Goal: Task Accomplishment & Management: Use online tool/utility

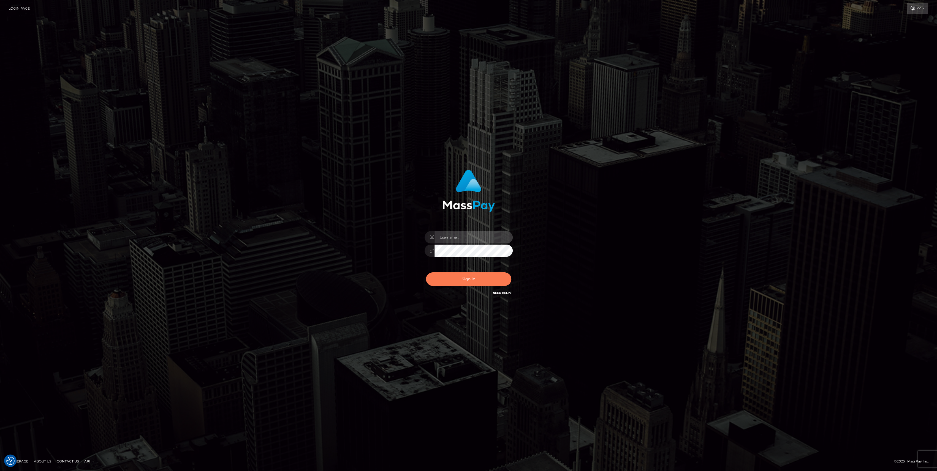
type input "bengreen"
click at [480, 286] on button "Sign in" at bounding box center [468, 278] width 85 height 13
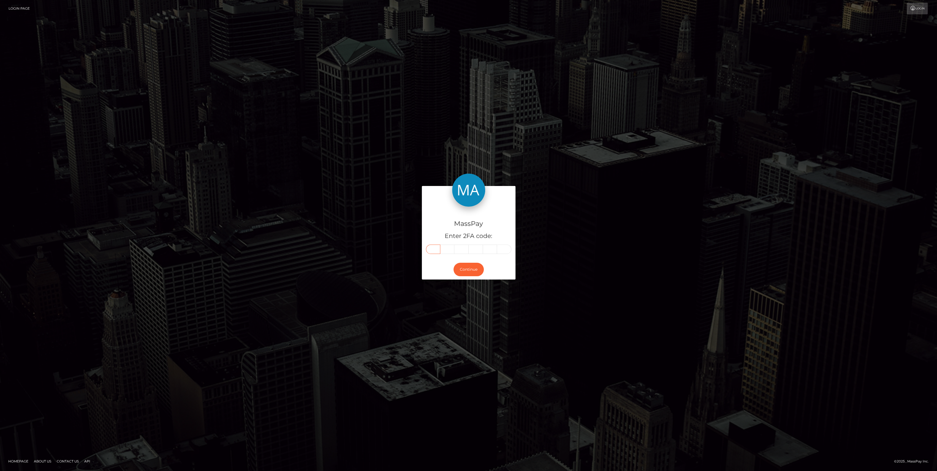
drag, startPoint x: 441, startPoint y: 252, endPoint x: 434, endPoint y: 251, distance: 7.2
paste input "3"
type input "3"
type input "0"
type input "7"
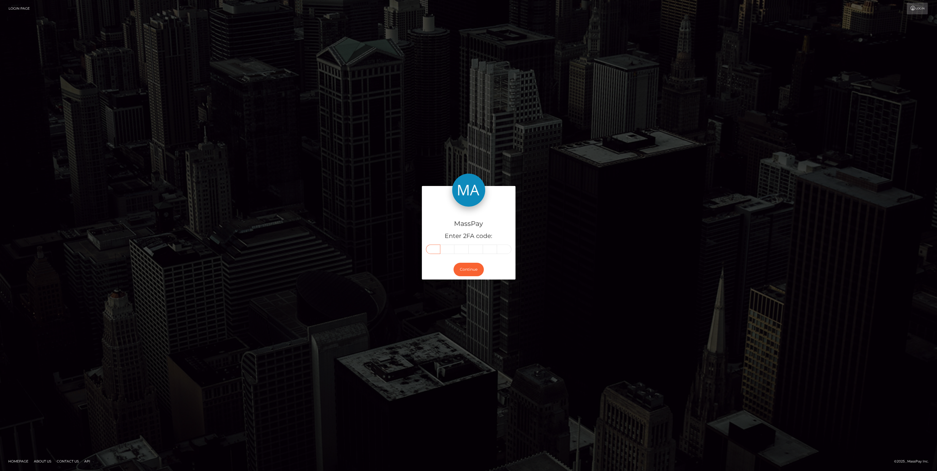
type input "8"
type input "4"
type input "1"
click at [484, 249] on input "4" at bounding box center [490, 249] width 14 height 9
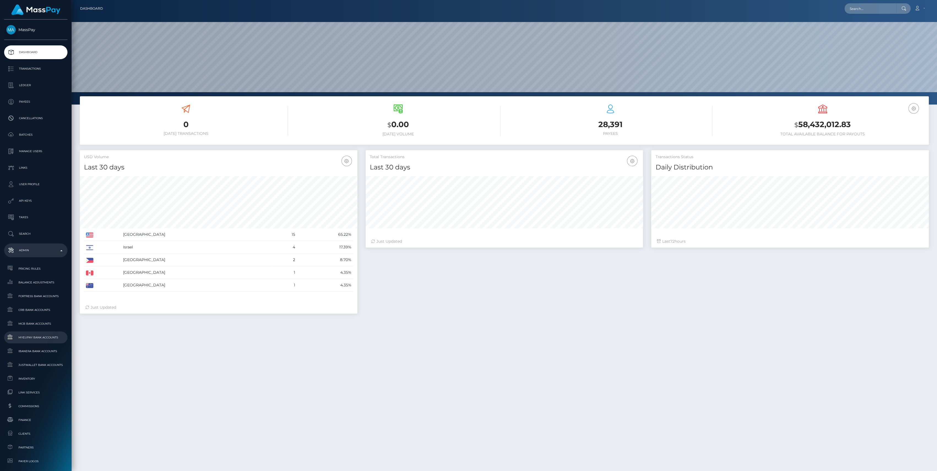
scroll to position [97, 277]
click at [36, 421] on span "Finance" at bounding box center [35, 420] width 59 height 6
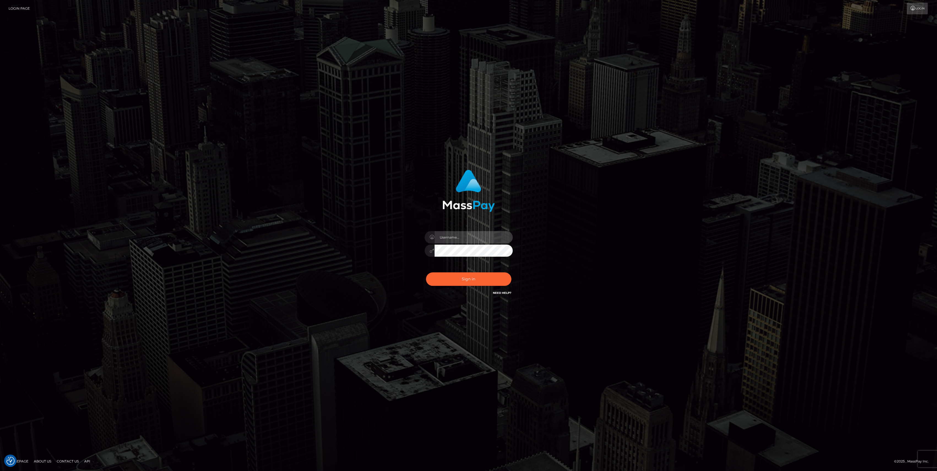
type input "bengreen"
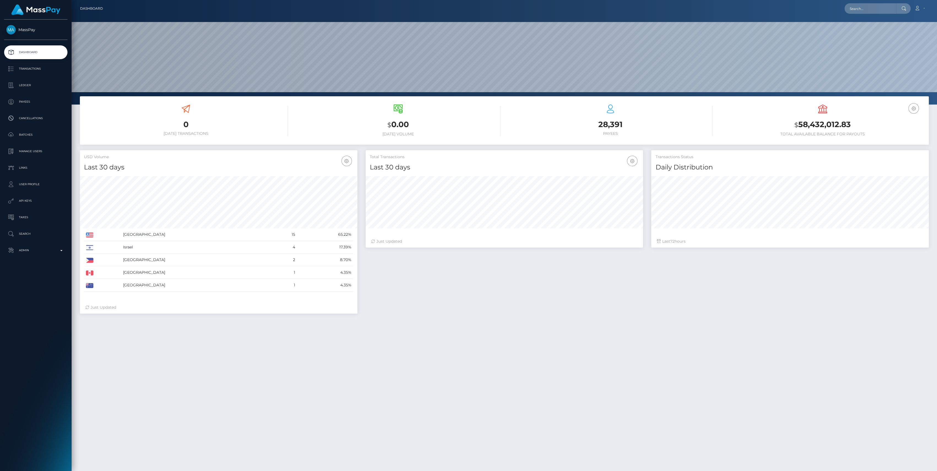
scroll to position [97, 277]
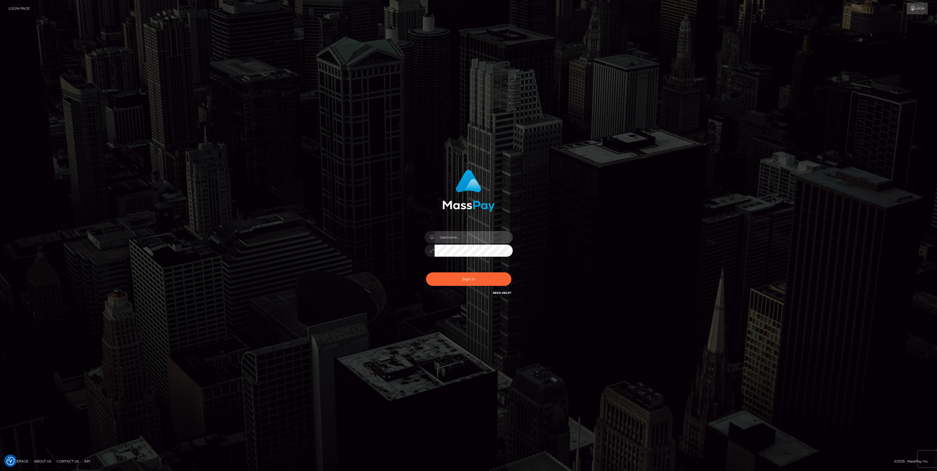
type input "bengreen"
click at [462, 288] on div "Sign in Need Help?" at bounding box center [468, 281] width 96 height 24
click at [462, 275] on button "Sign in" at bounding box center [468, 278] width 85 height 13
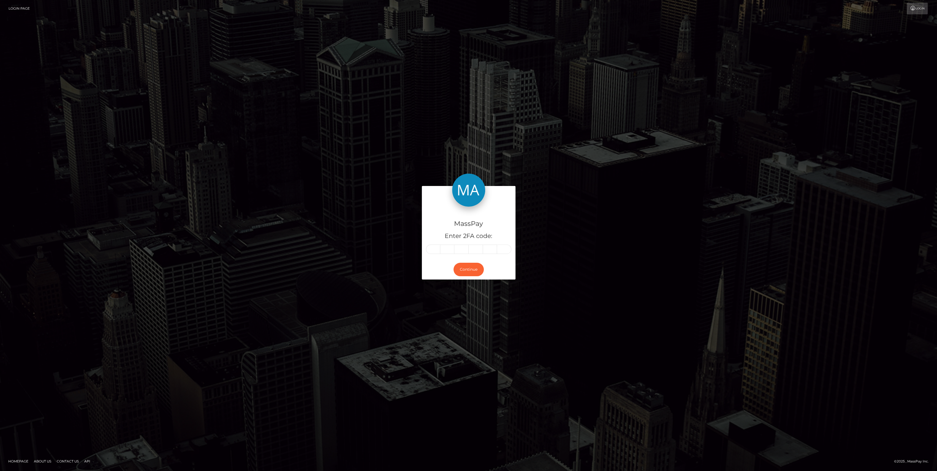
click at [452, 277] on div "Continue" at bounding box center [469, 270] width 94 height 20
drag, startPoint x: 443, startPoint y: 257, endPoint x: 432, endPoint y: 252, distance: 11.5
paste input "6"
type input "6"
type input "3"
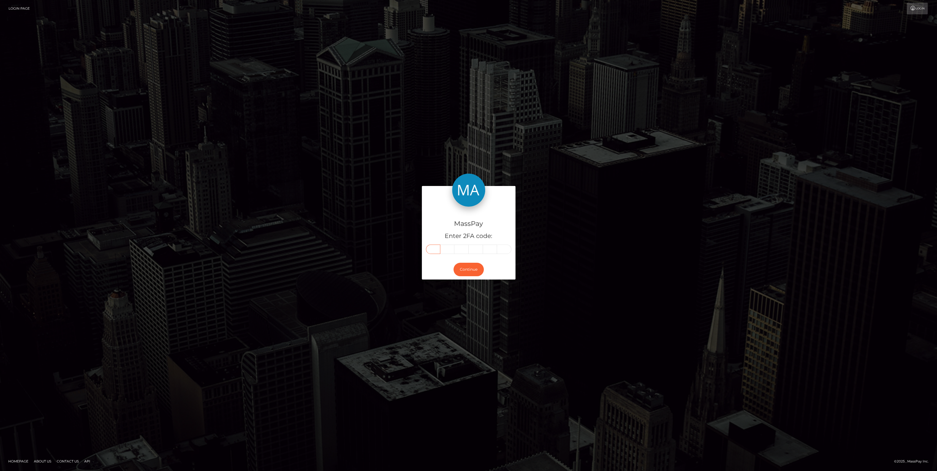
type input "3"
type input "8"
type input "0"
type input "8"
click at [468, 271] on button "Continue" at bounding box center [468, 269] width 30 height 13
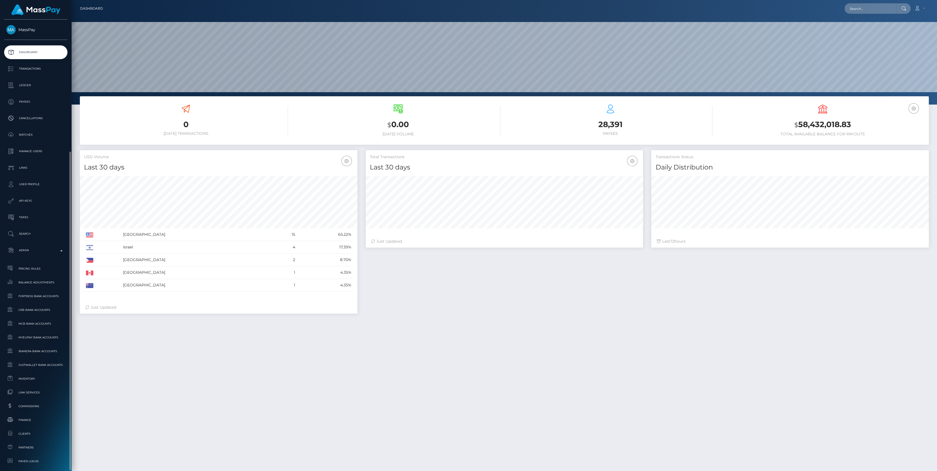
scroll to position [97, 277]
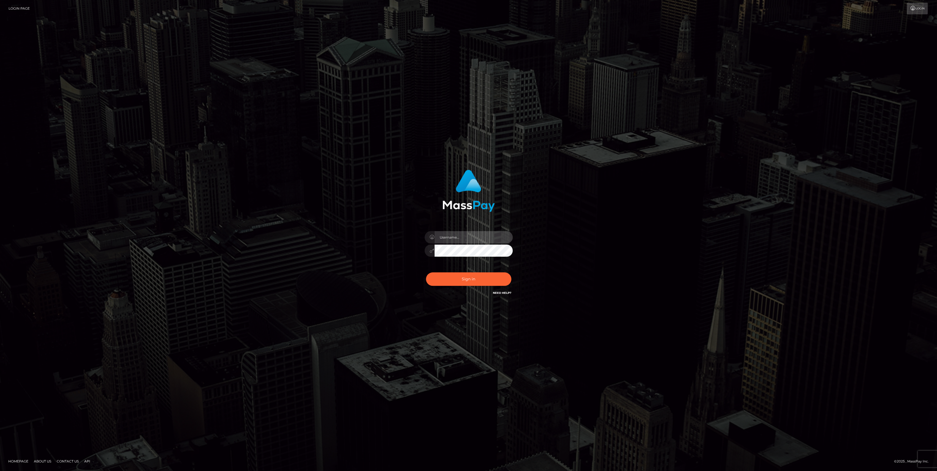
type input "bengreen"
click at [473, 287] on div "0cAFcWeA47baEDGK7OVMy-T-aru-F9qLlOgcwM7QA56LxRbq5scUfBckpsQfWZ-de09hvgQPpav37_U…" at bounding box center [468, 281] width 96 height 24
click at [473, 283] on button "Sign in" at bounding box center [468, 278] width 85 height 13
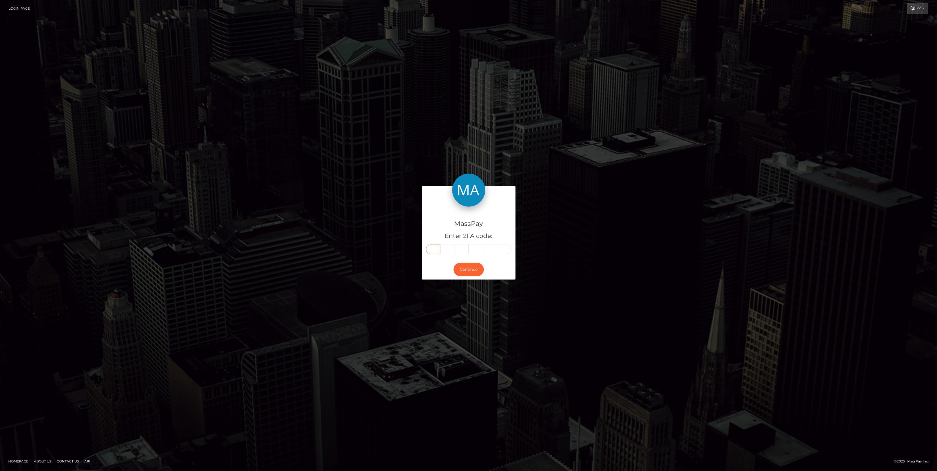
drag, startPoint x: 423, startPoint y: 252, endPoint x: 430, endPoint y: 250, distance: 7.1
paste input "6"
type input "6"
type input "9"
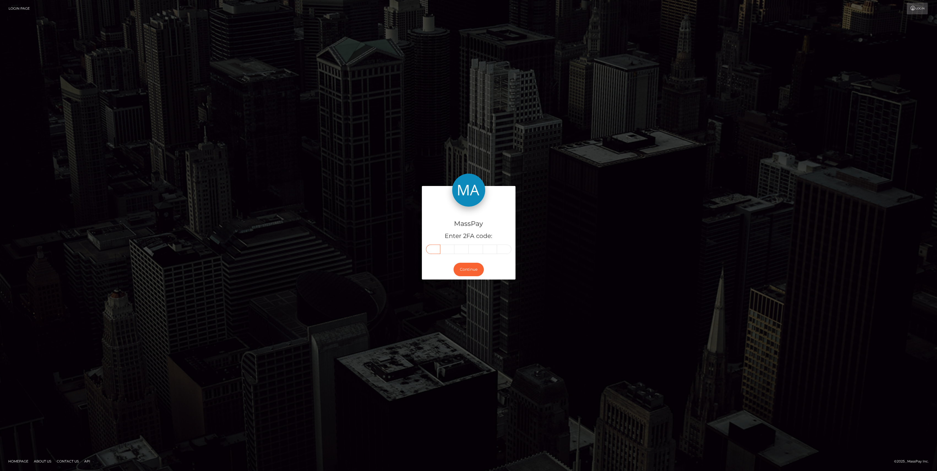
type input "8"
type input "9"
type input "1"
click at [471, 275] on button "Continue" at bounding box center [468, 269] width 30 height 13
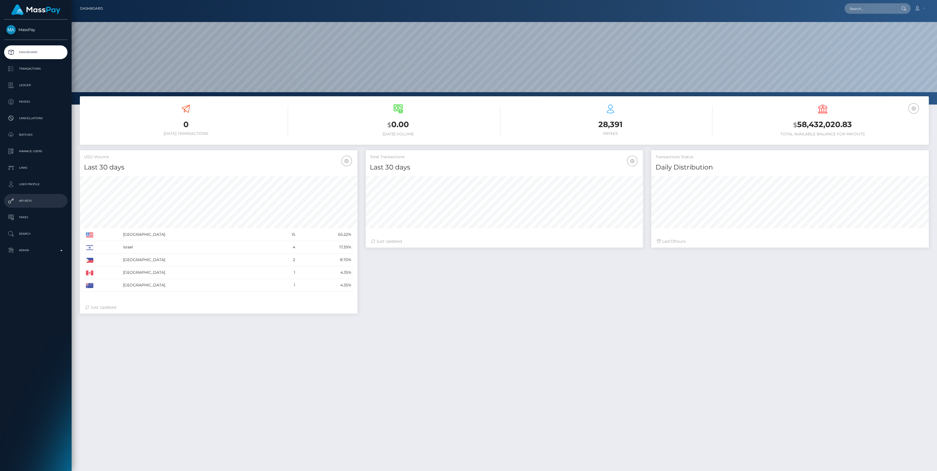
scroll to position [97, 277]
click at [50, 248] on p "Admin" at bounding box center [35, 250] width 59 height 8
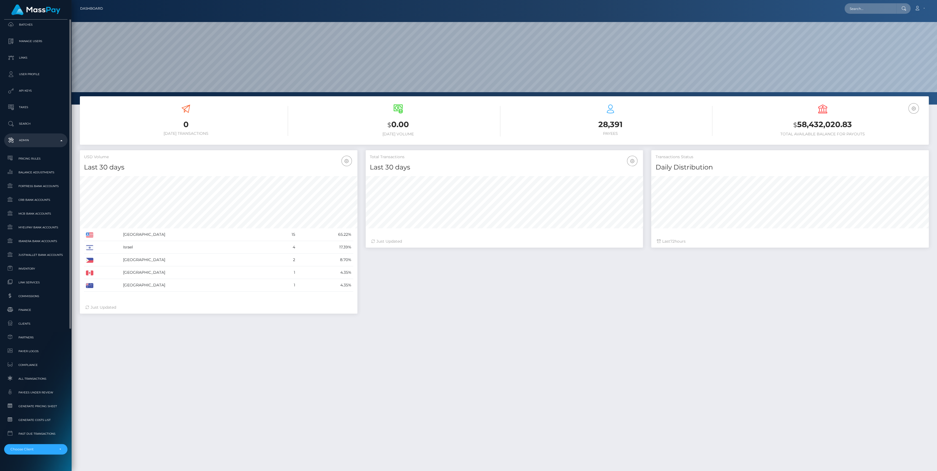
scroll to position [122, 0]
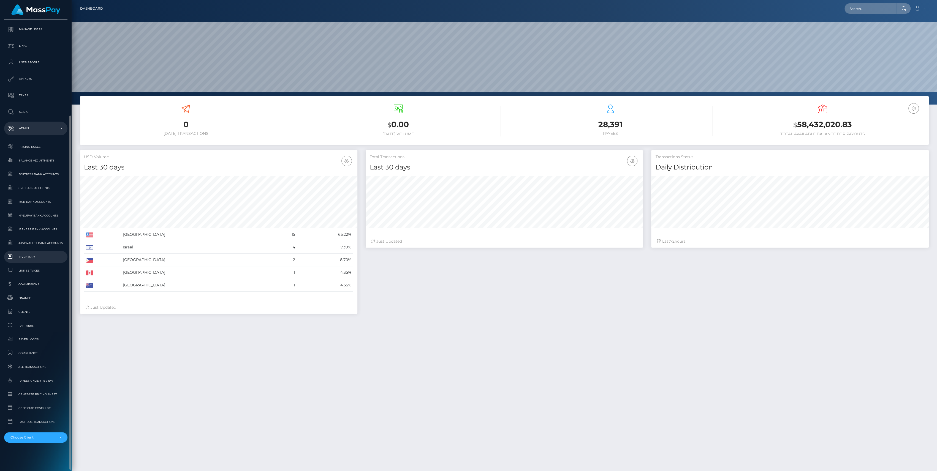
click at [37, 262] on link "Inventory" at bounding box center [35, 257] width 63 height 12
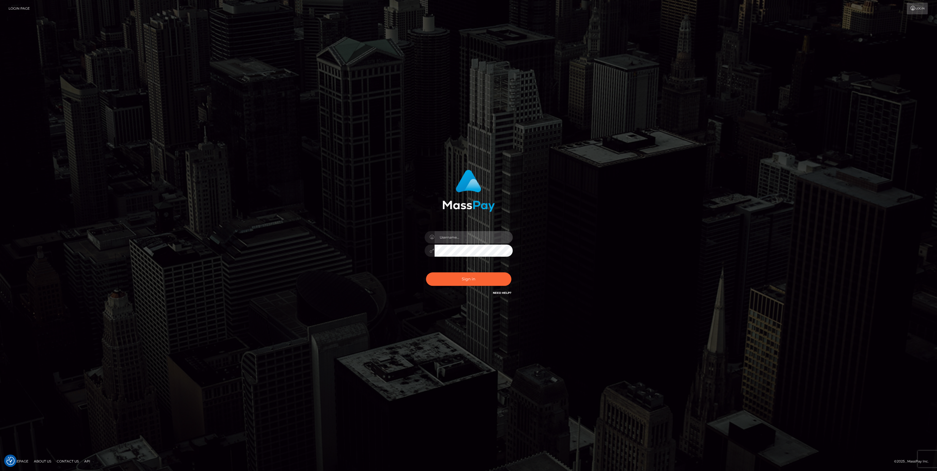
type input "bengreen"
click at [467, 284] on button "Sign in" at bounding box center [468, 278] width 85 height 13
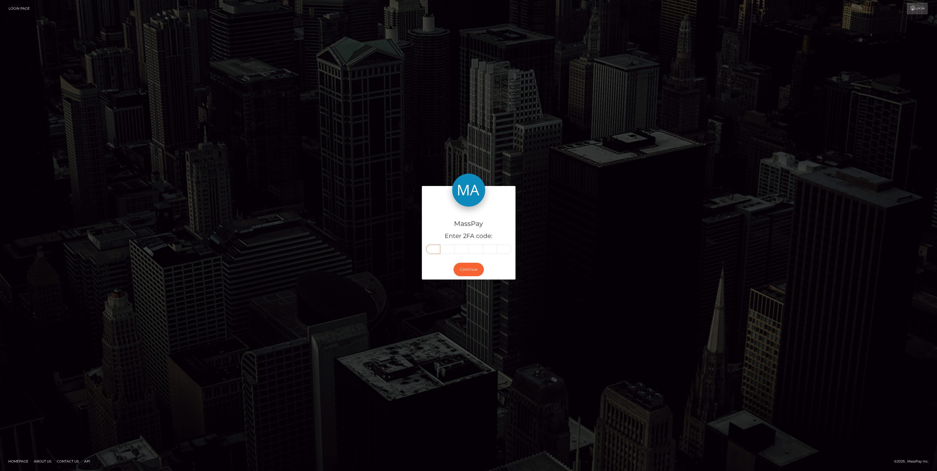
click at [438, 249] on input "text" at bounding box center [433, 249] width 14 height 9
paste input "2"
type input "2"
type input "5"
type input "1"
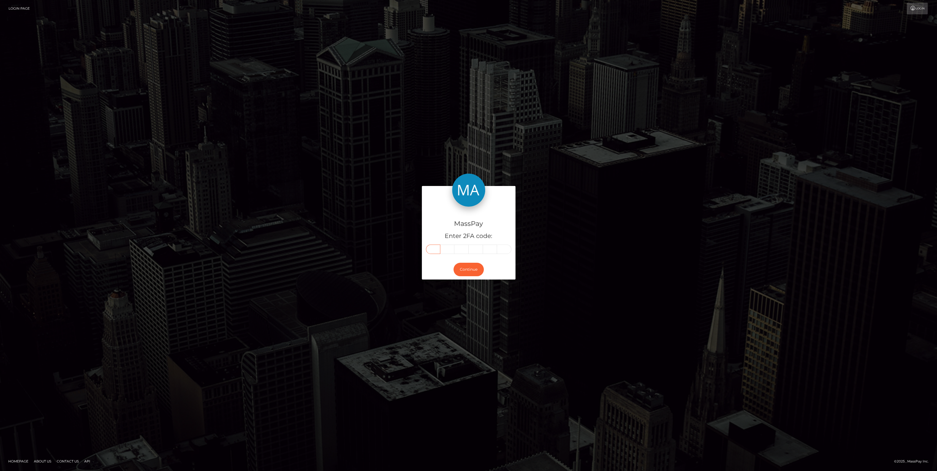
type input "8"
type input "6"
type input "2"
click at [462, 272] on button "Continue" at bounding box center [468, 269] width 30 height 13
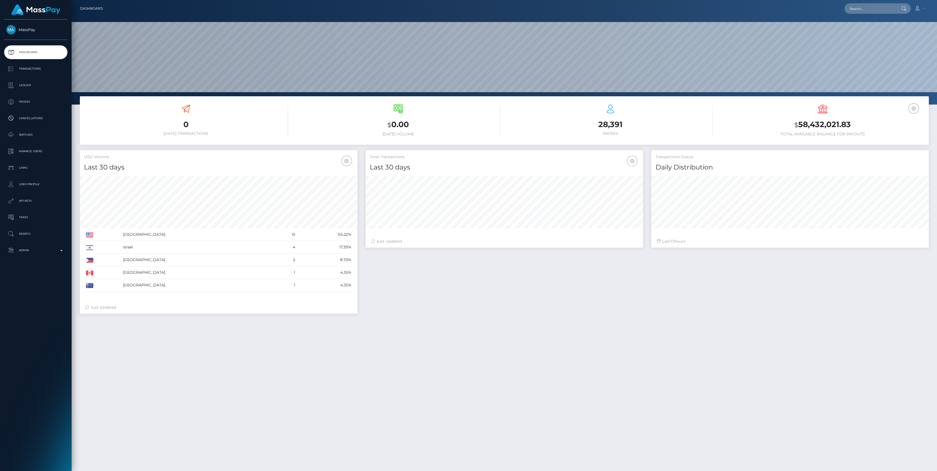
scroll to position [97, 277]
click at [38, 248] on p "Admin" at bounding box center [35, 250] width 59 height 8
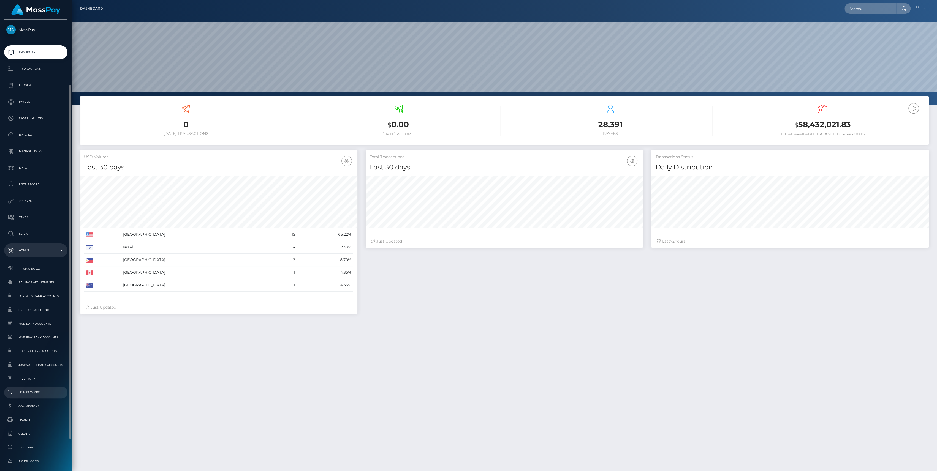
scroll to position [37, 0]
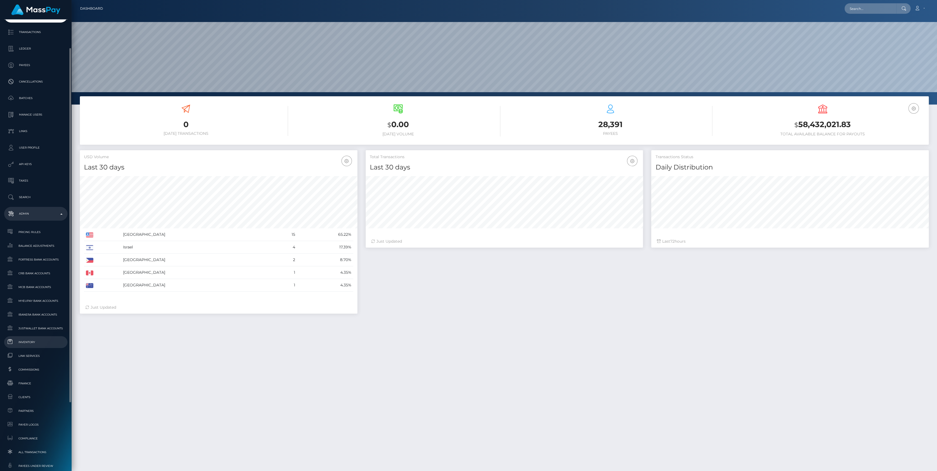
click at [21, 344] on span "Inventory" at bounding box center [35, 342] width 59 height 6
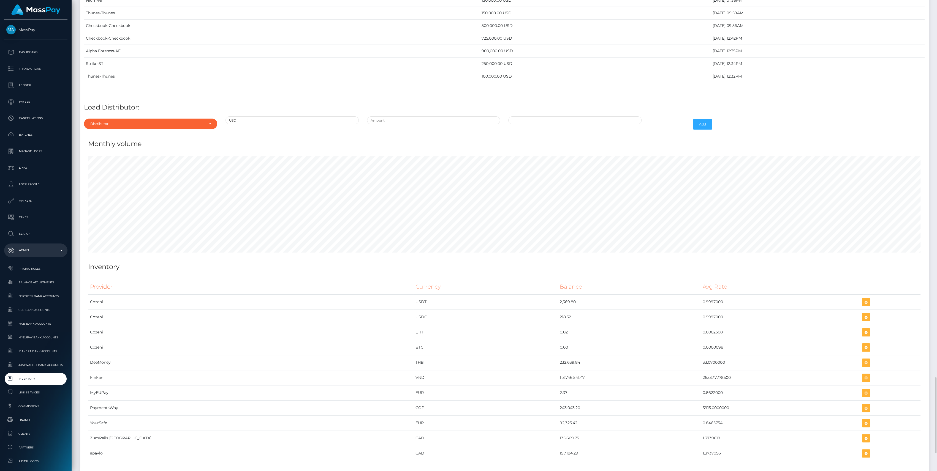
scroll to position [2301, 0]
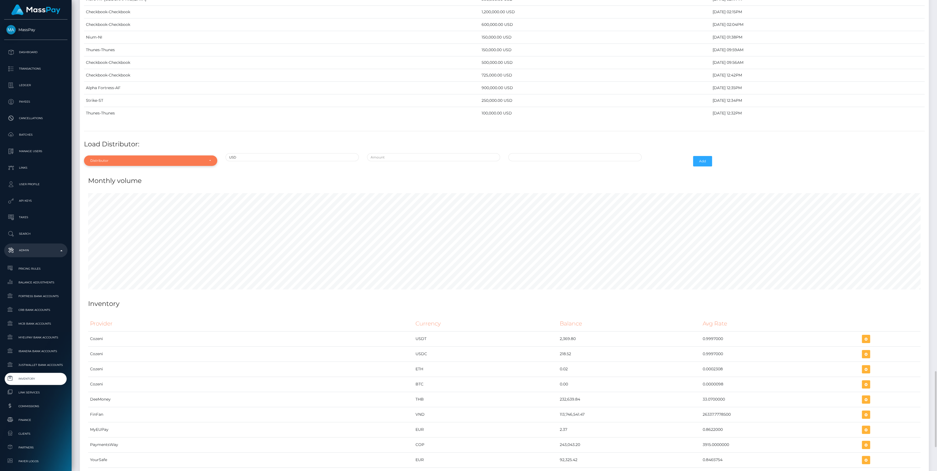
click at [131, 159] on div "Distributor" at bounding box center [147, 161] width 114 height 4
click at [107, 170] on input "Search" at bounding box center [150, 174] width 129 height 8
type input "chec"
click at [97, 181] on link "Checkbook" at bounding box center [150, 186] width 133 height 10
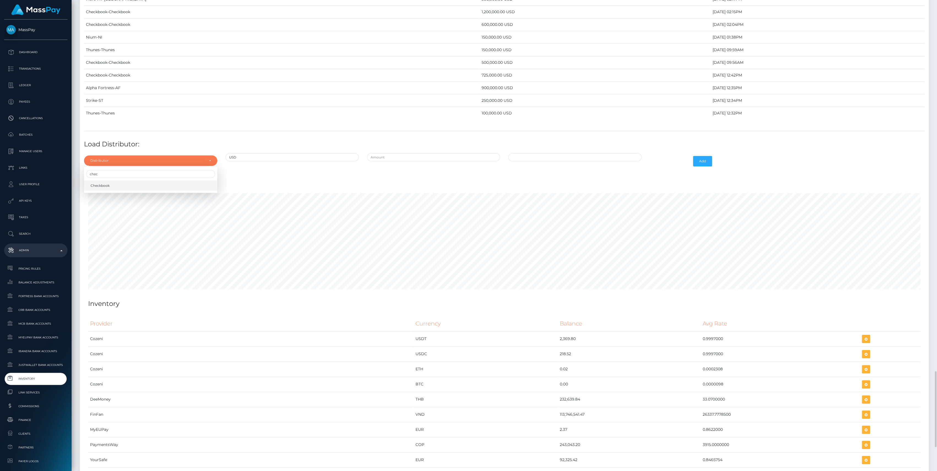
select select "7"
click at [399, 154] on input "text" at bounding box center [433, 157] width 133 height 8
type input "$9,750,000.0000000"
type input "09/11/2025 11:07 AM"
click at [404, 153] on input "$9,750,000.0000000" at bounding box center [433, 157] width 133 height 8
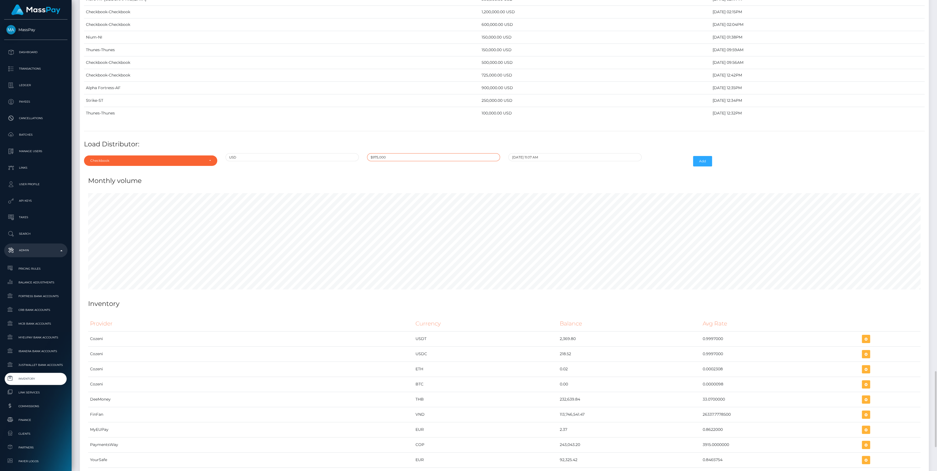
type input "$975,000.0000000"
click at [555, 197] on td "11" at bounding box center [552, 201] width 9 height 9
click at [616, 176] on h4 "Monthly volume" at bounding box center [504, 181] width 832 height 10
click at [703, 156] on button "Add" at bounding box center [702, 161] width 19 height 10
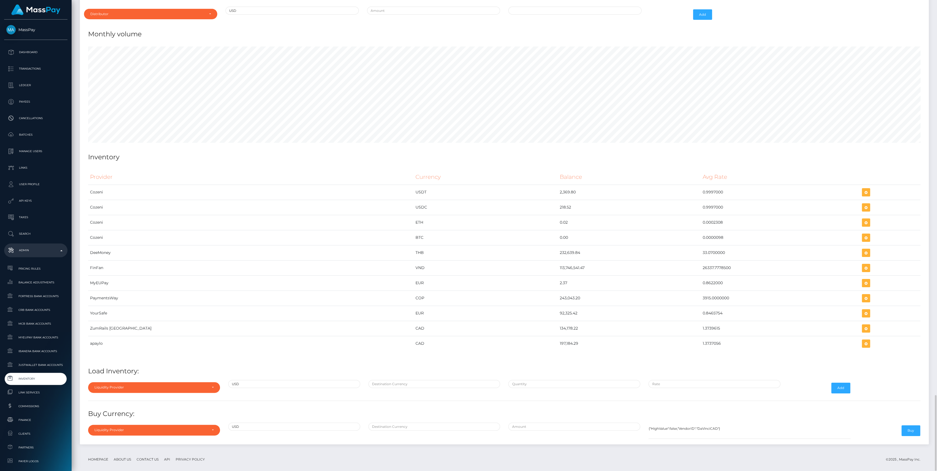
scroll to position [2351, 0]
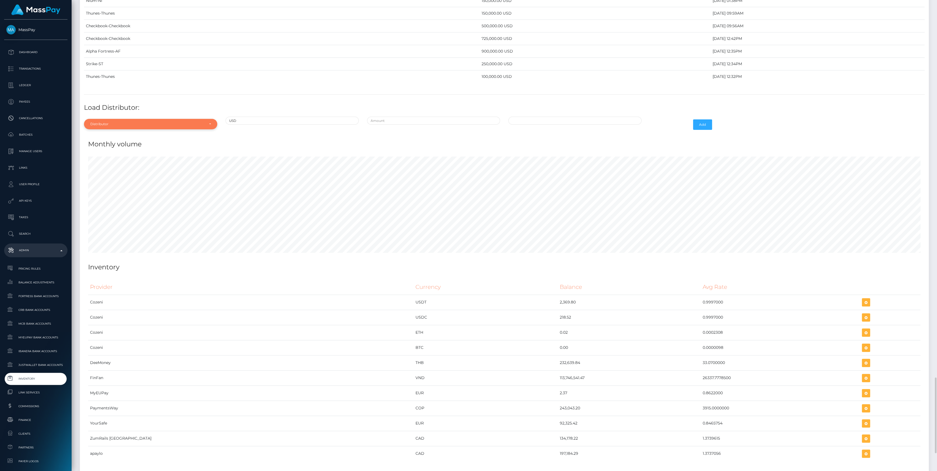
click at [146, 122] on div "Distributor" at bounding box center [150, 124] width 133 height 10
click at [110, 134] on input "Search" at bounding box center [150, 137] width 129 height 8
type input "thu"
click at [114, 144] on link "Thunes" at bounding box center [150, 149] width 133 height 10
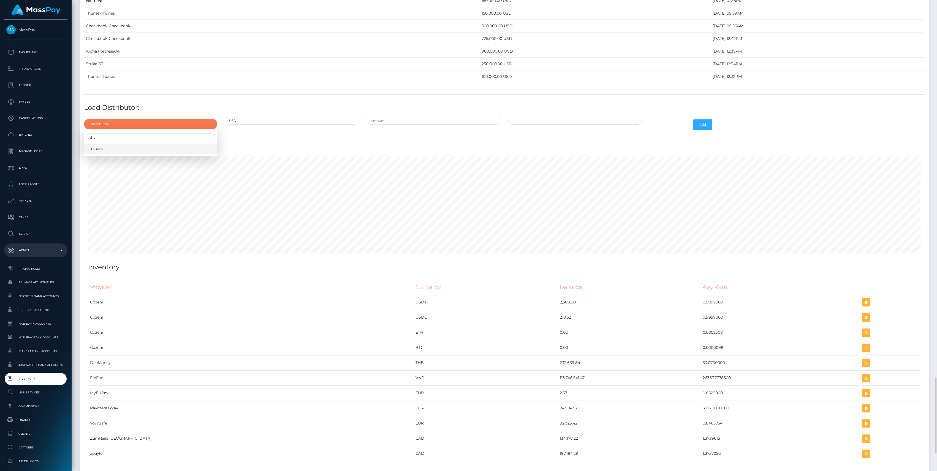
select select "13"
click at [415, 119] on input "text" at bounding box center [433, 121] width 133 height 8
type input "$500,000.0000000"
type input "09/11/2025 11:09 AM"
click at [703, 119] on button "Add" at bounding box center [702, 124] width 19 height 10
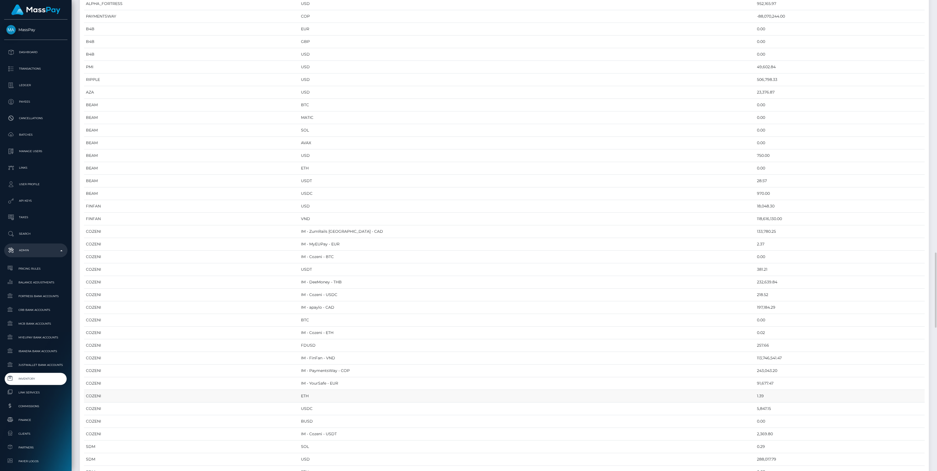
scroll to position [697, 0]
